Goal: Communication & Community: Answer question/provide support

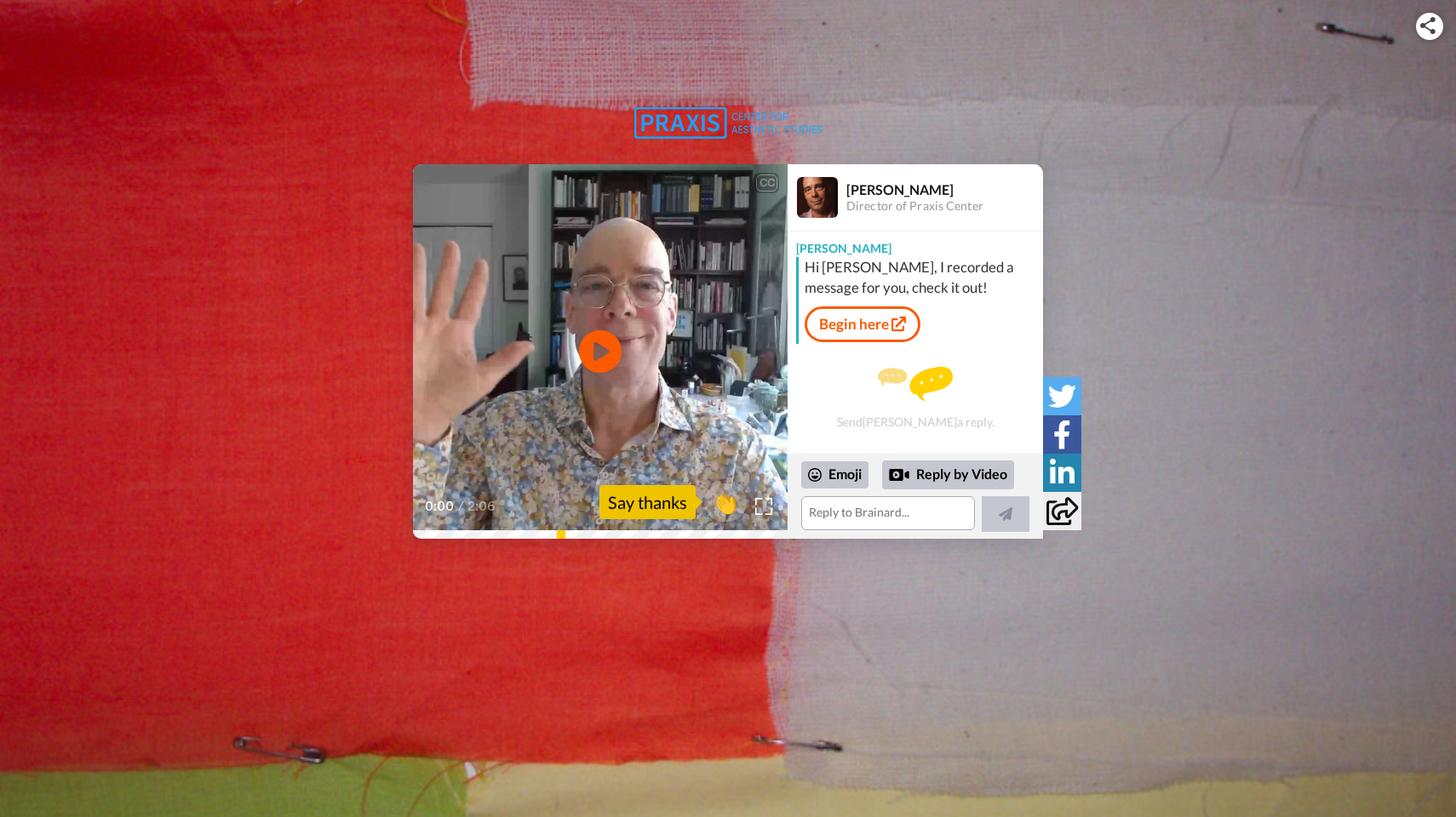
click at [850, 322] on link "Begin here" at bounding box center [863, 324] width 116 height 36
click at [834, 321] on link "Begin here" at bounding box center [863, 324] width 116 height 36
click at [605, 365] on icon at bounding box center [601, 352] width 45 height 45
click at [833, 508] on textarea at bounding box center [888, 513] width 173 height 34
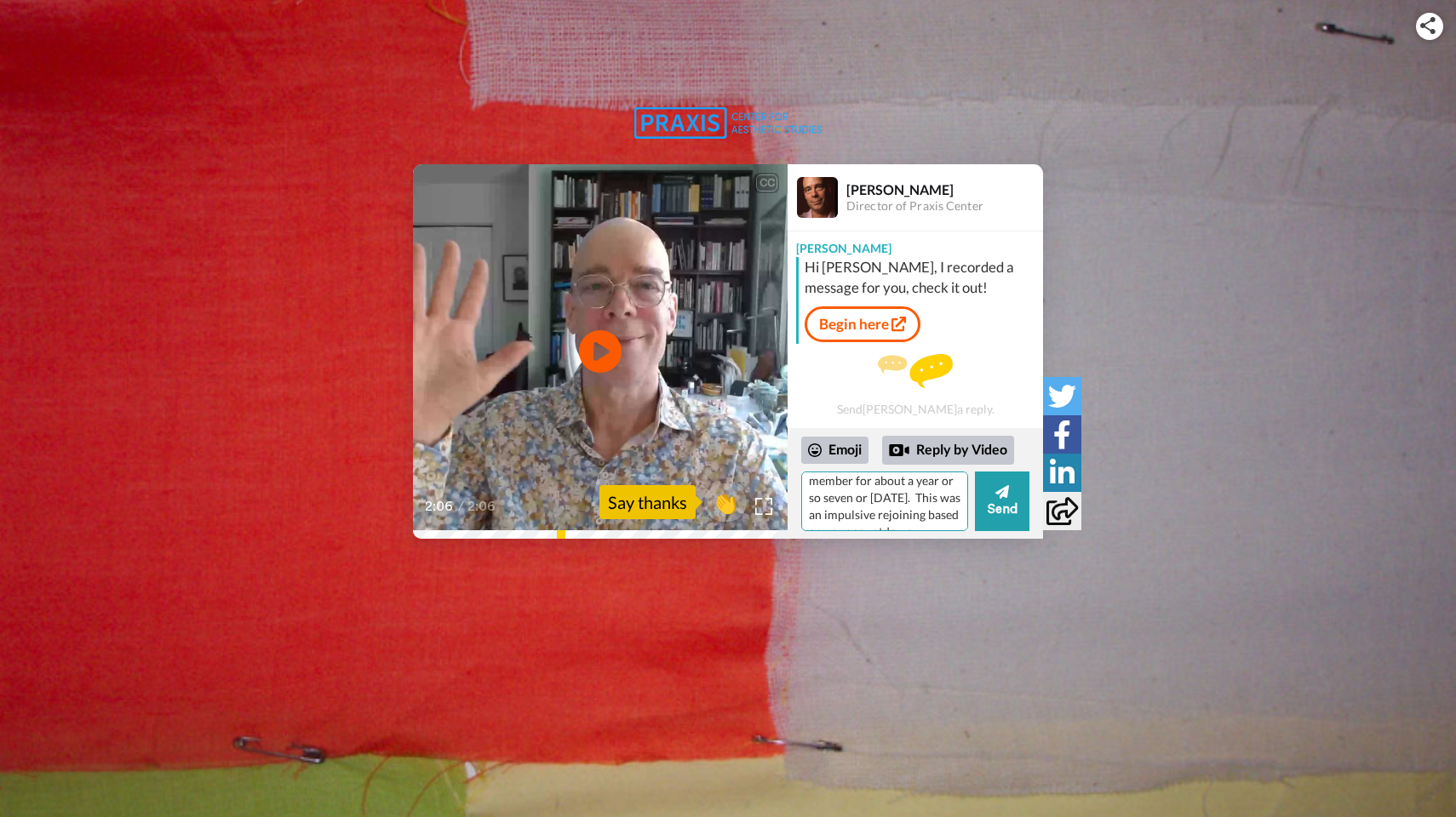
scroll to position [43, 0]
click at [871, 525] on textarea "Thank you, Brainard. I was a member for about a year or so seven or eight years…" at bounding box center [884, 501] width 167 height 60
type textarea "Thank you, Brainard. I was a member for about a year or so seven or eight years…"
click at [992, 495] on button "Send" at bounding box center [1001, 501] width 55 height 60
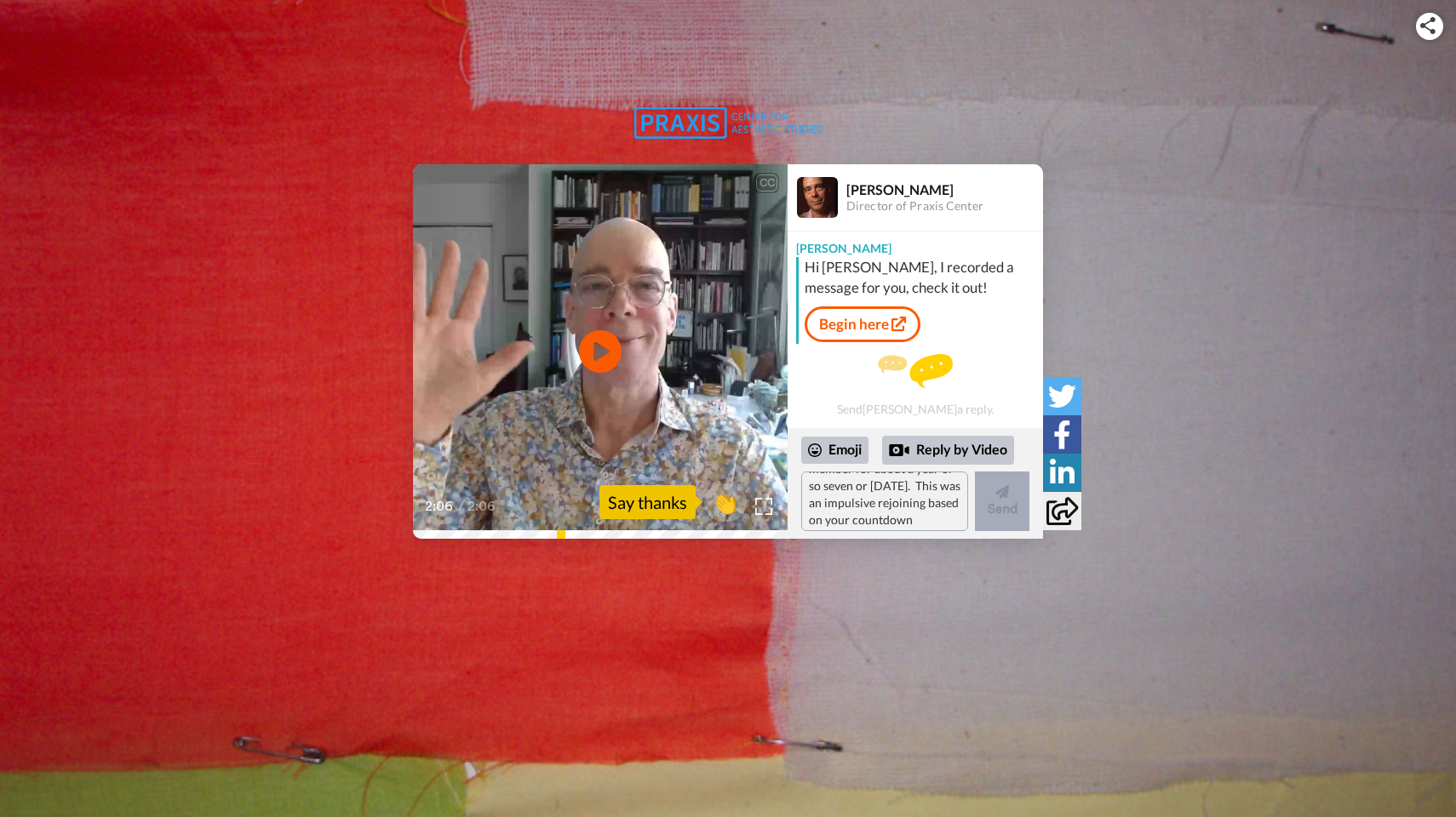
scroll to position [0, 0]
